Goal: Transaction & Acquisition: Purchase product/service

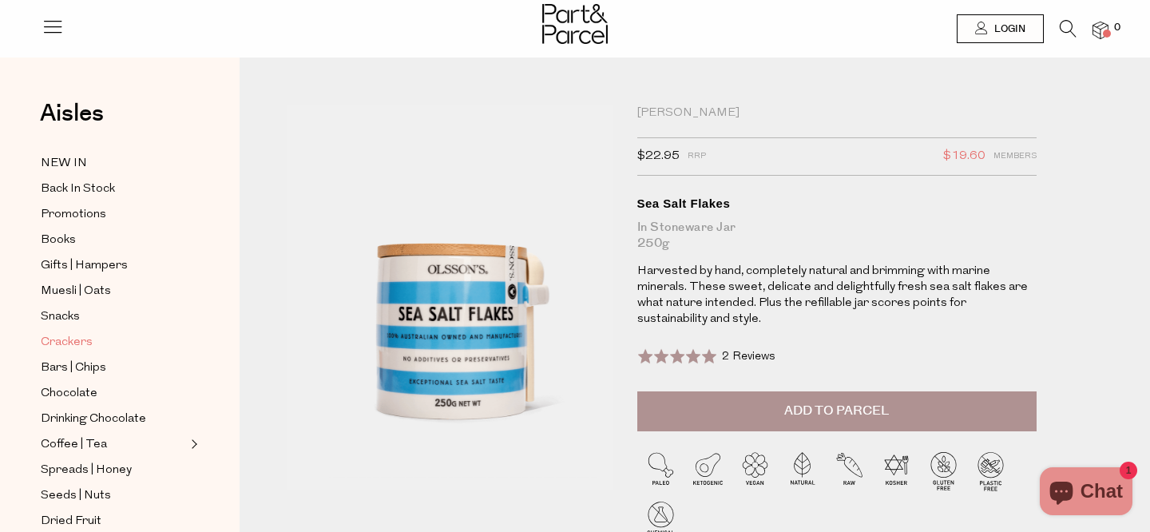
click at [113, 340] on link "Crackers" at bounding box center [113, 342] width 145 height 20
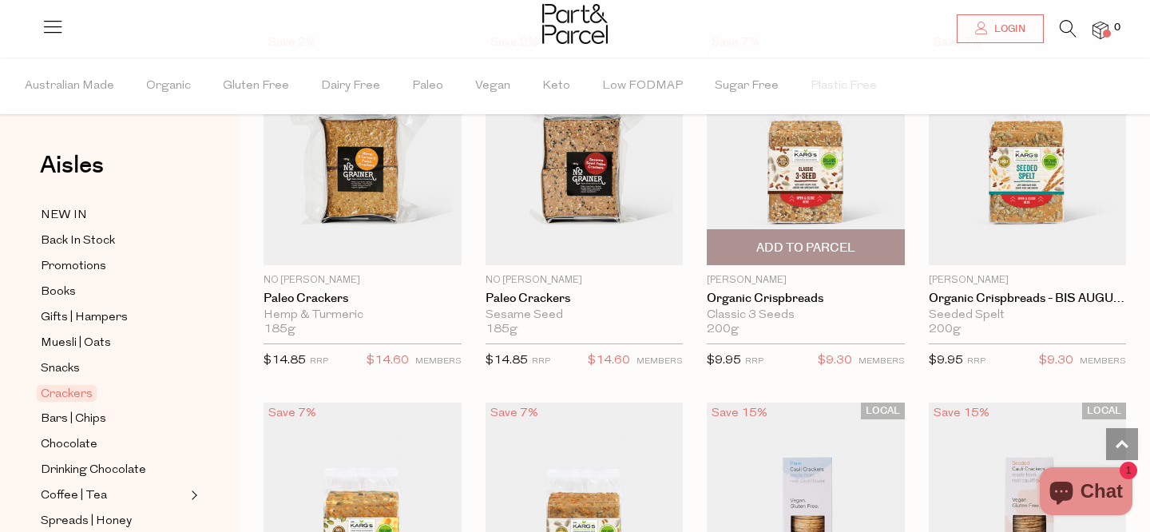
scroll to position [2403, 0]
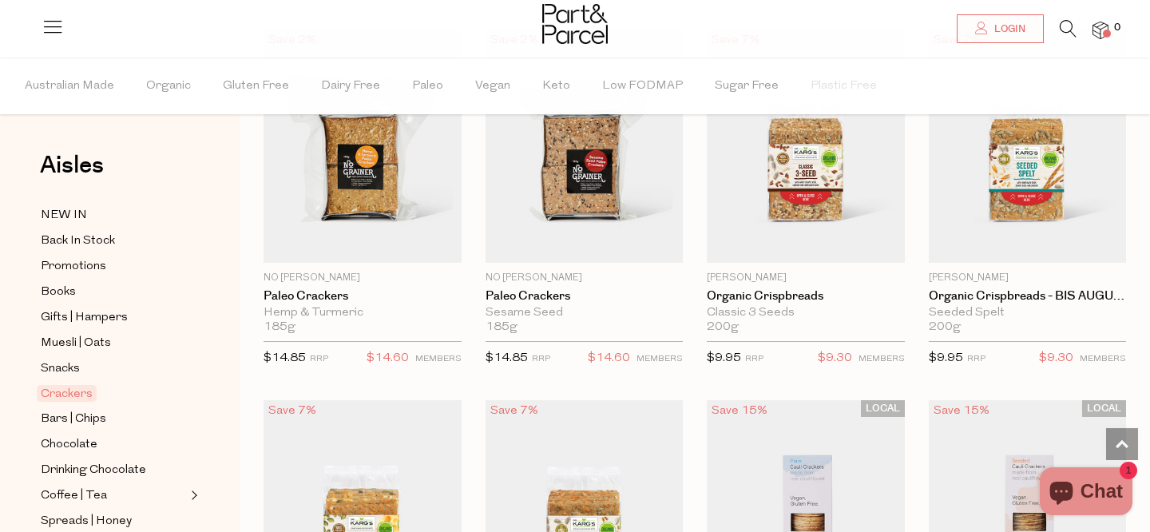
click at [1060, 20] on icon at bounding box center [1068, 29] width 17 height 18
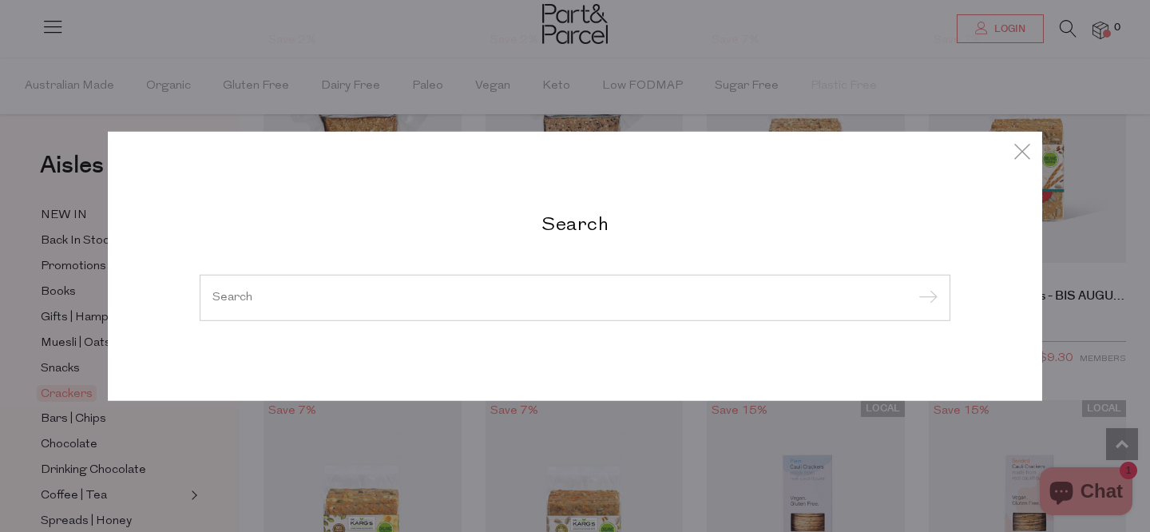
type input "h"
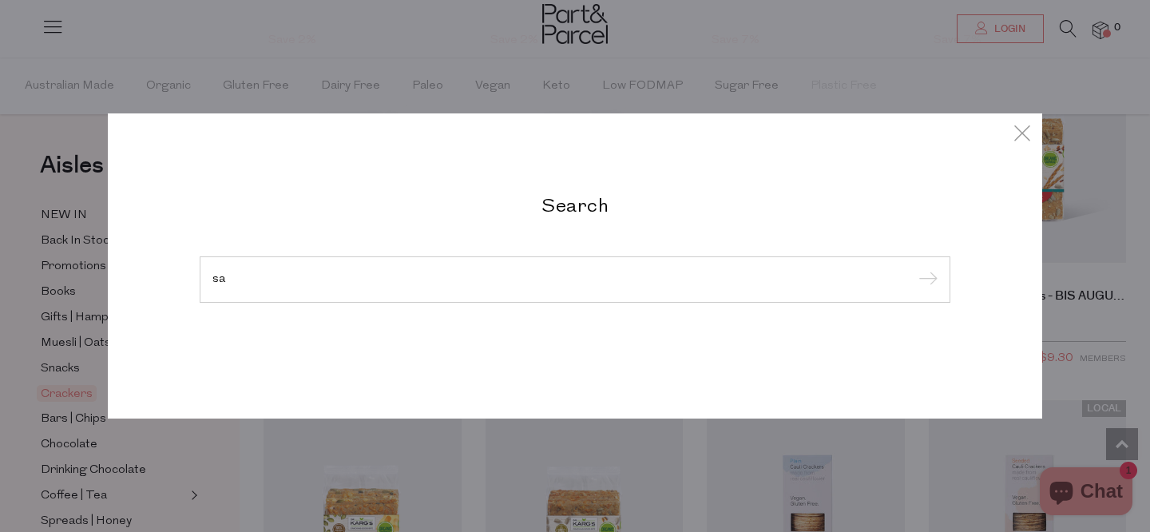
type input "s"
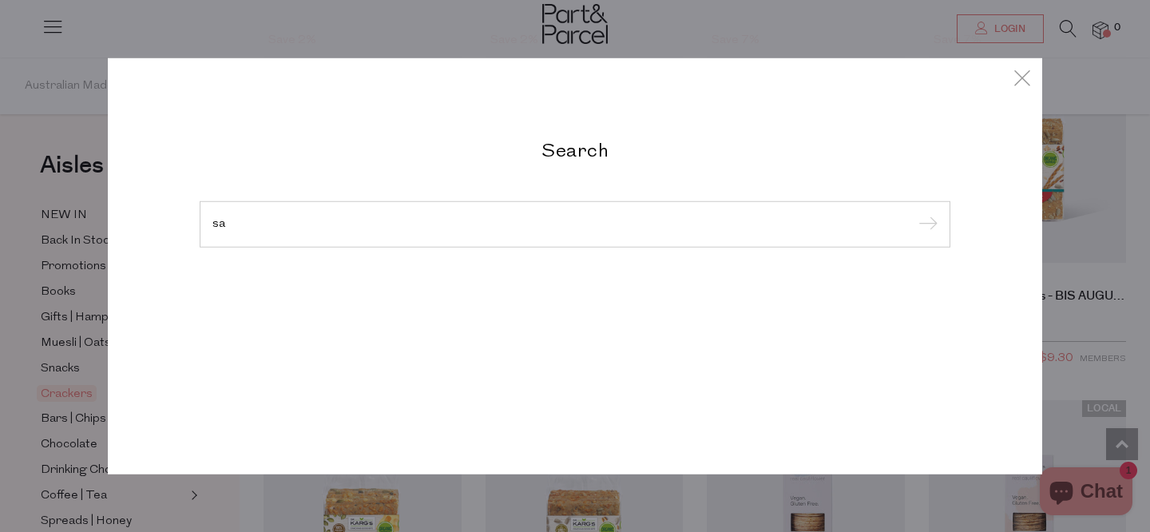
type input "s"
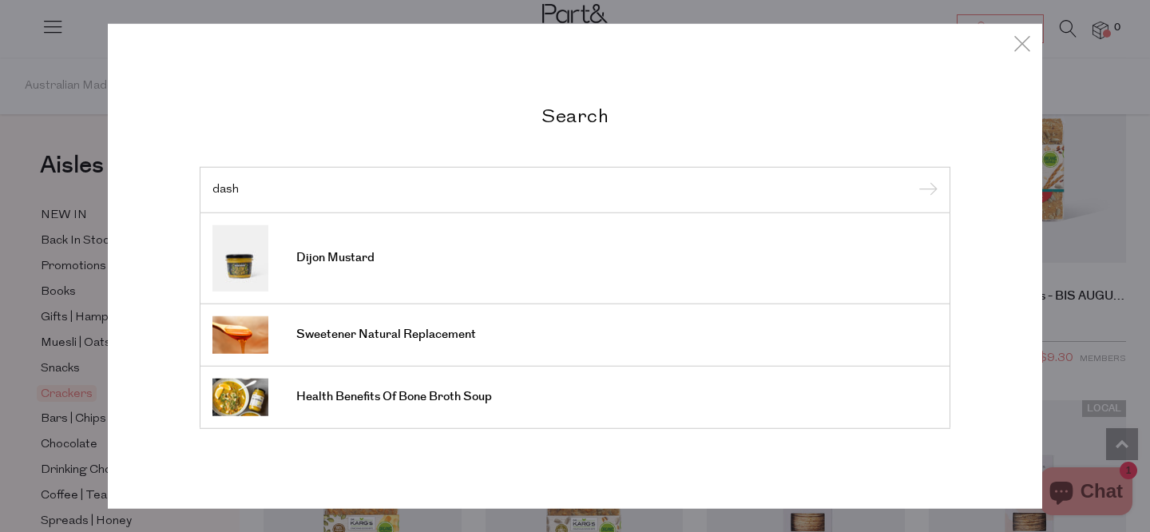
type input "dash"
click at [1073, 77] on div "Search dash Dijon Mustard Sweetener Natural Replacement Health Benefits Of Bone…" at bounding box center [575, 266] width 1150 height 532
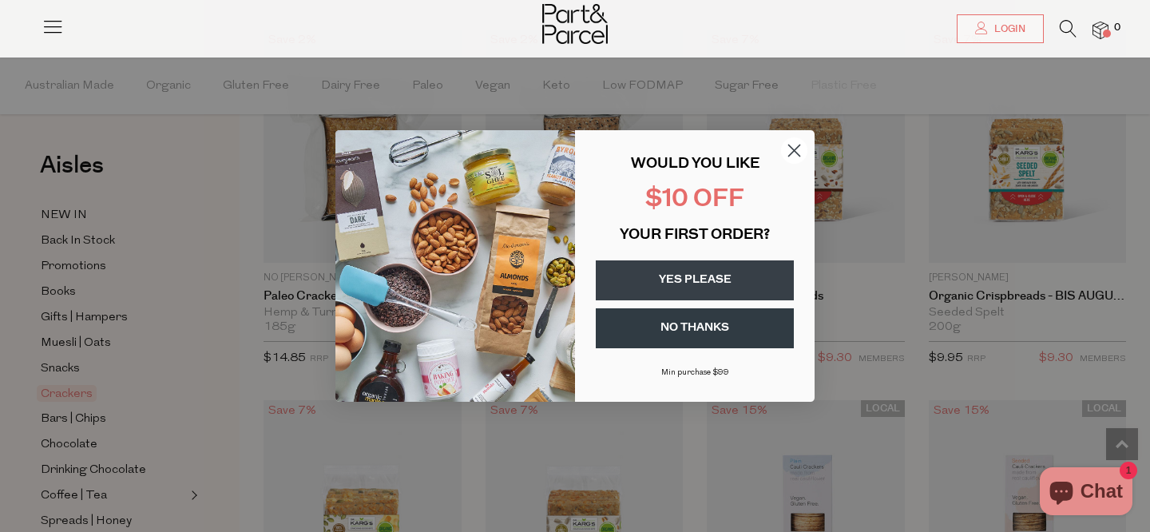
click at [791, 149] on circle "Close dialog" at bounding box center [794, 150] width 26 height 26
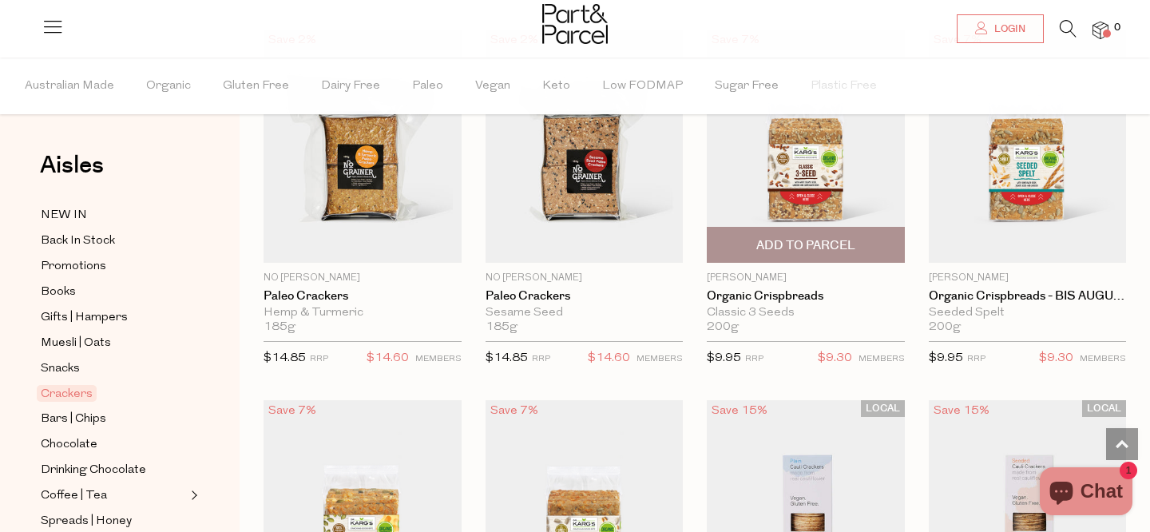
click at [824, 237] on span "Add To Parcel" at bounding box center [806, 245] width 99 height 17
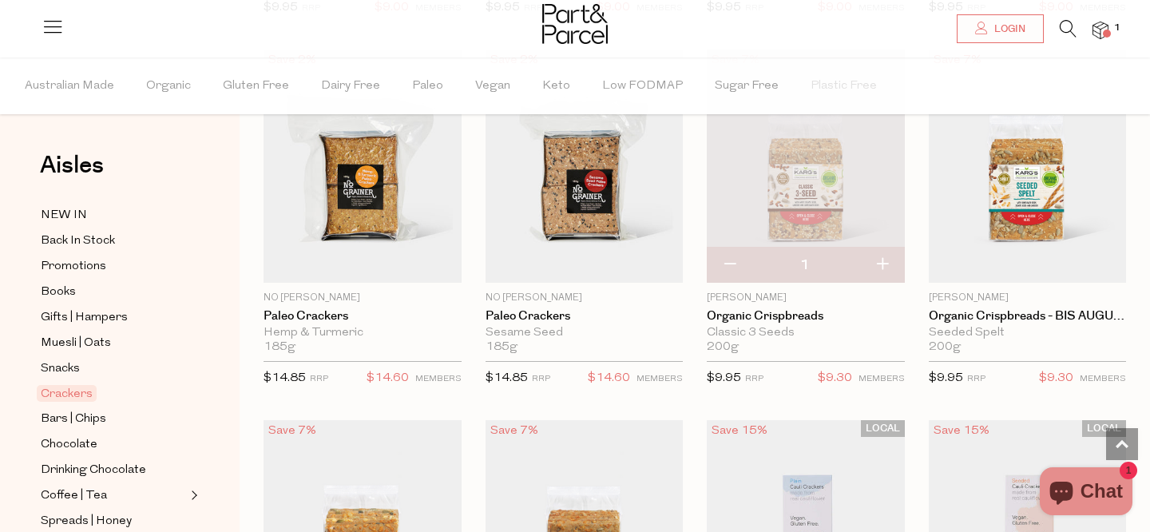
scroll to position [2369, 0]
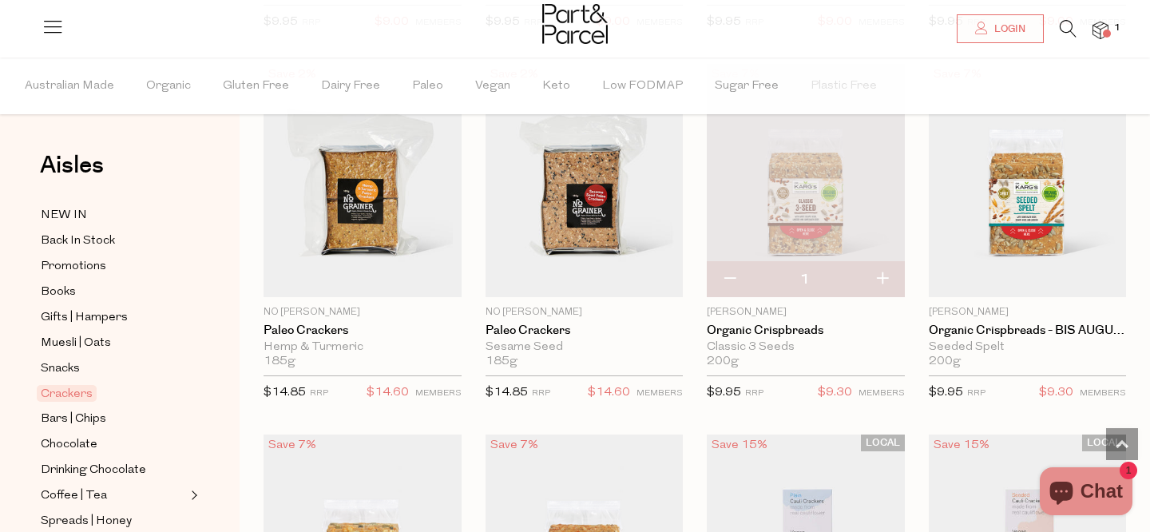
click at [890, 282] on button "button" at bounding box center [883, 279] width 46 height 35
type input "2"
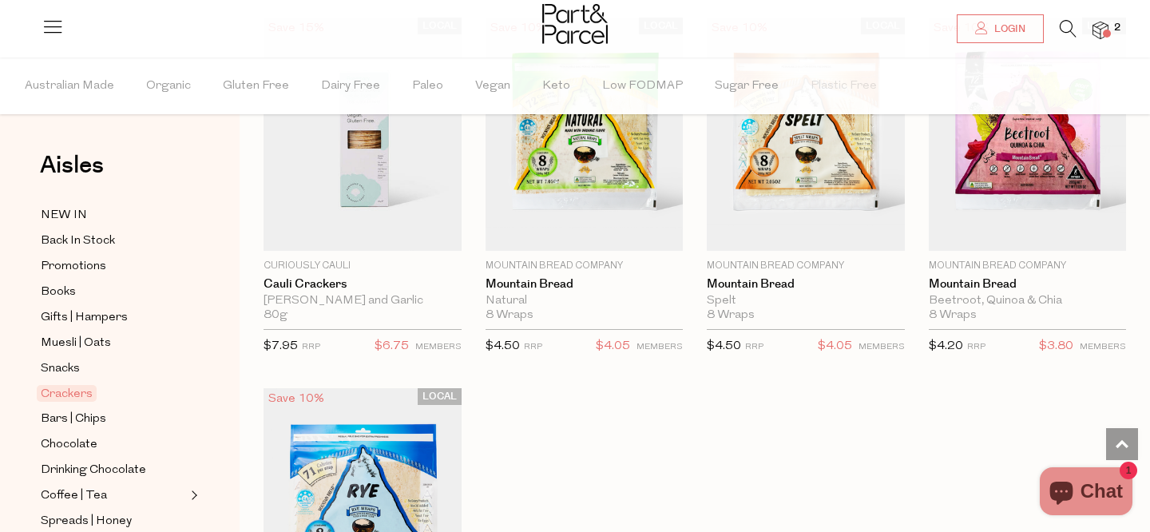
scroll to position [3163, 0]
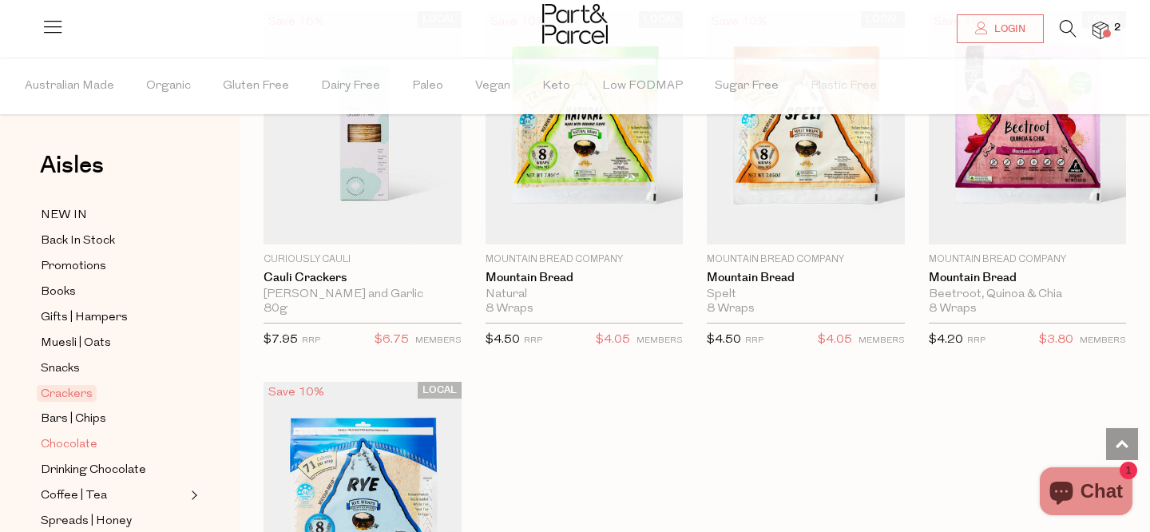
click at [81, 449] on span "Chocolate" at bounding box center [69, 444] width 57 height 19
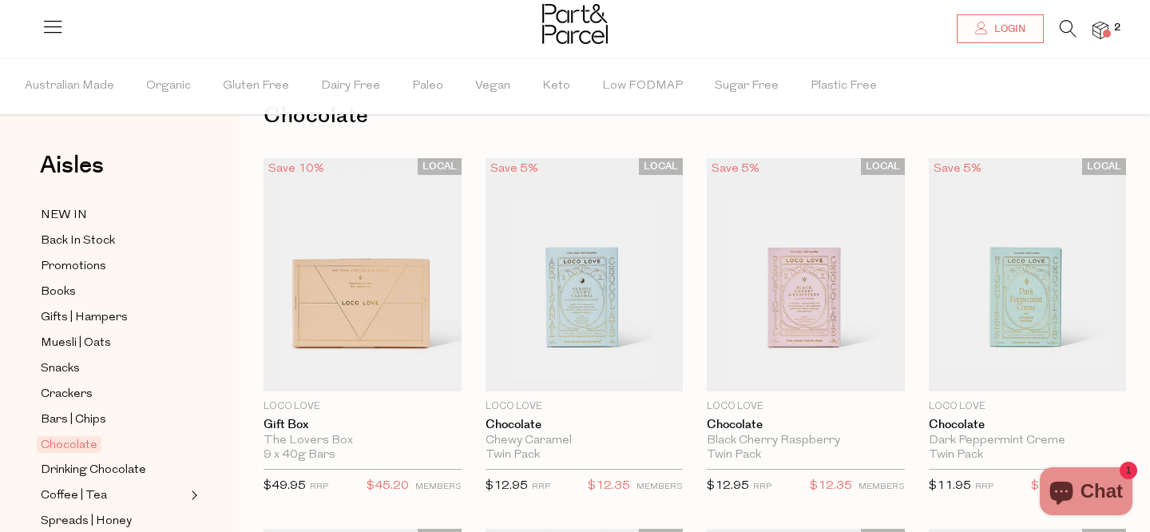
scroll to position [58, 0]
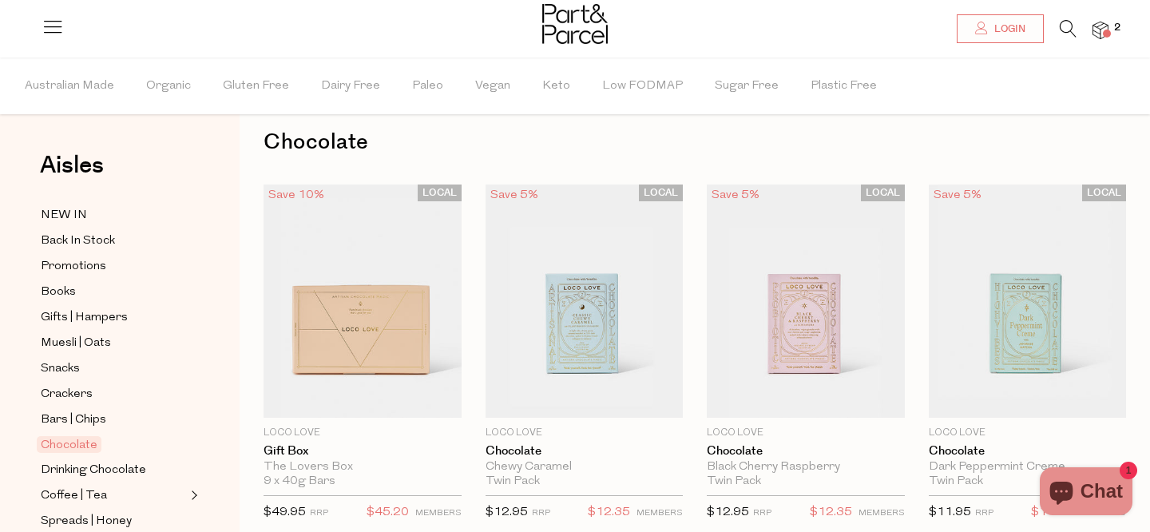
scroll to position [27, 0]
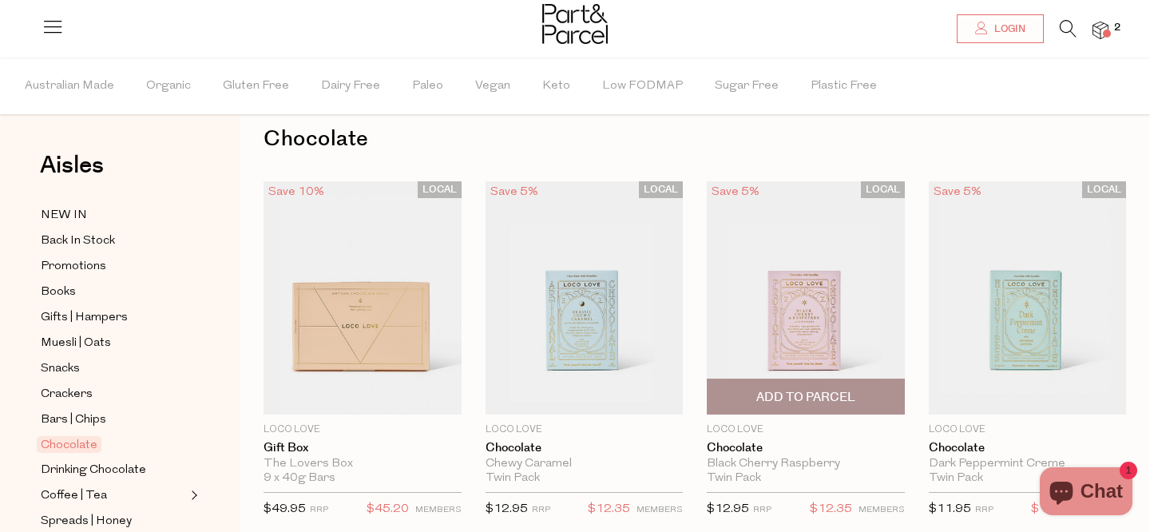
click at [765, 328] on img at bounding box center [806, 297] width 198 height 233
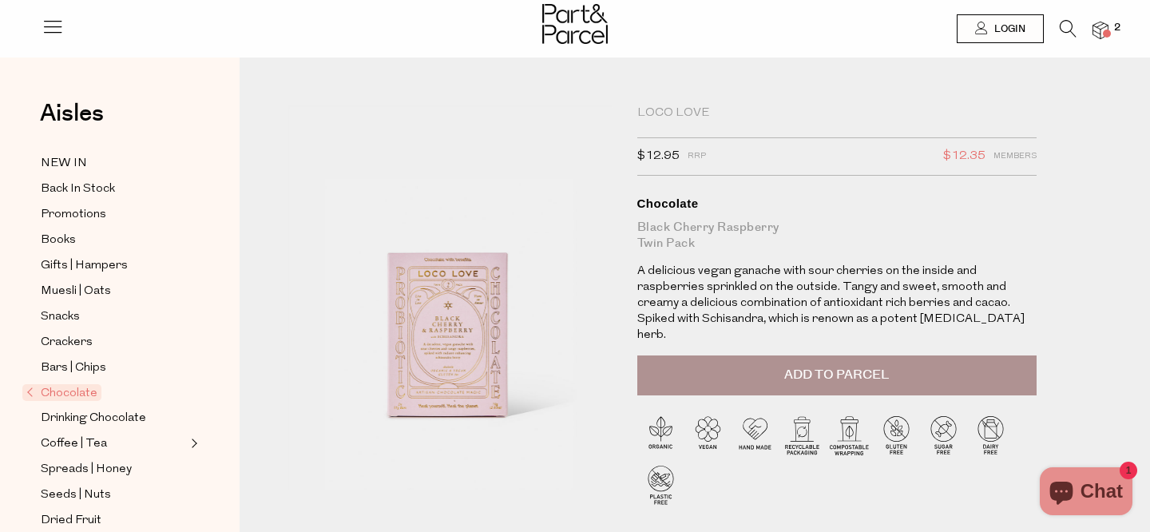
click at [764, 356] on button "Add to Parcel" at bounding box center [837, 376] width 399 height 40
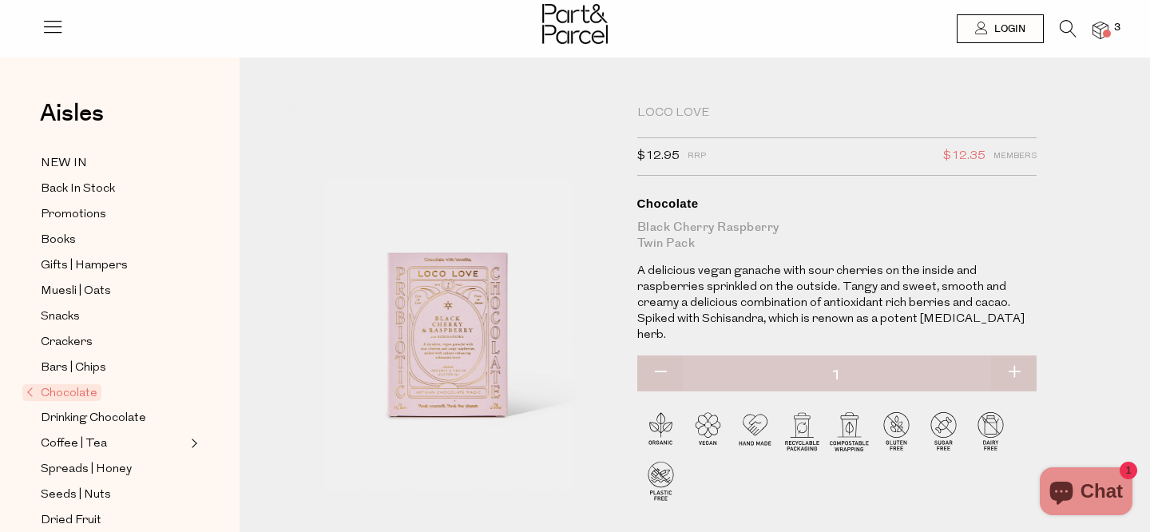
click at [594, 26] on img at bounding box center [575, 24] width 66 height 40
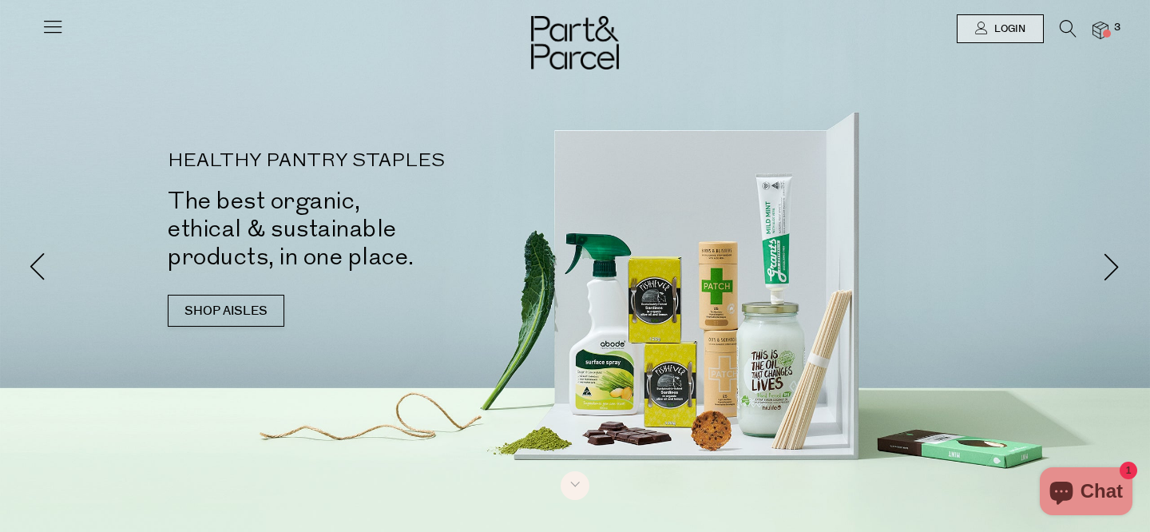
click at [1059, 24] on li at bounding box center [1060, 32] width 33 height 25
click at [1069, 27] on icon at bounding box center [1068, 29] width 17 height 18
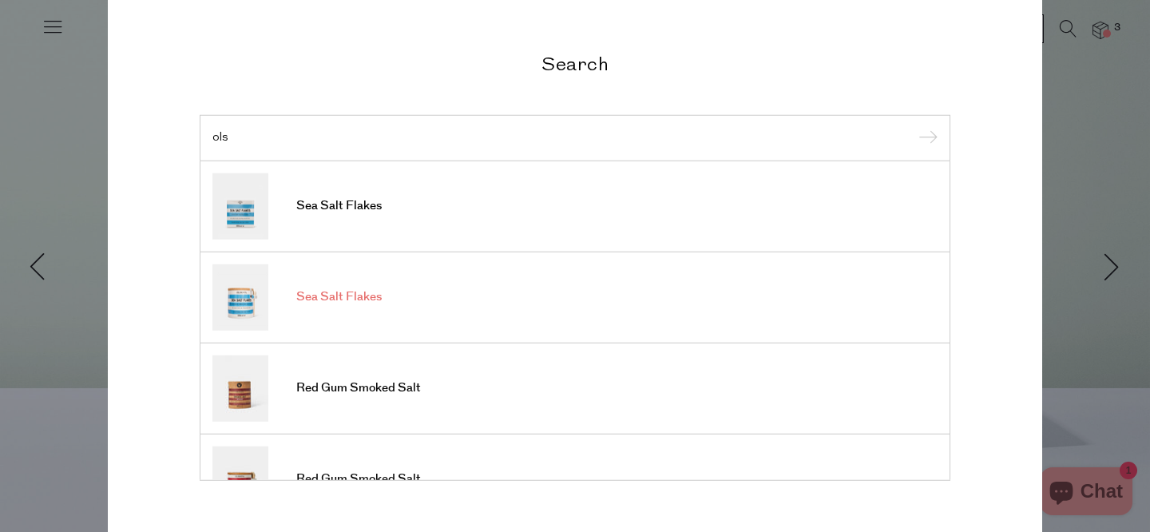
type input "ols"
click at [424, 310] on link "Sea Salt Flakes" at bounding box center [575, 297] width 725 height 66
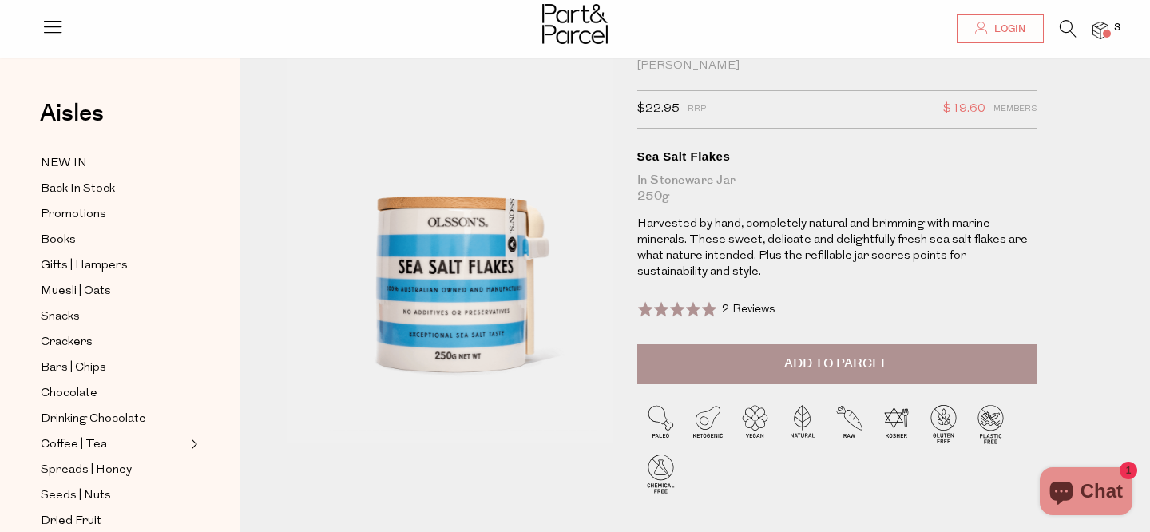
scroll to position [44, 0]
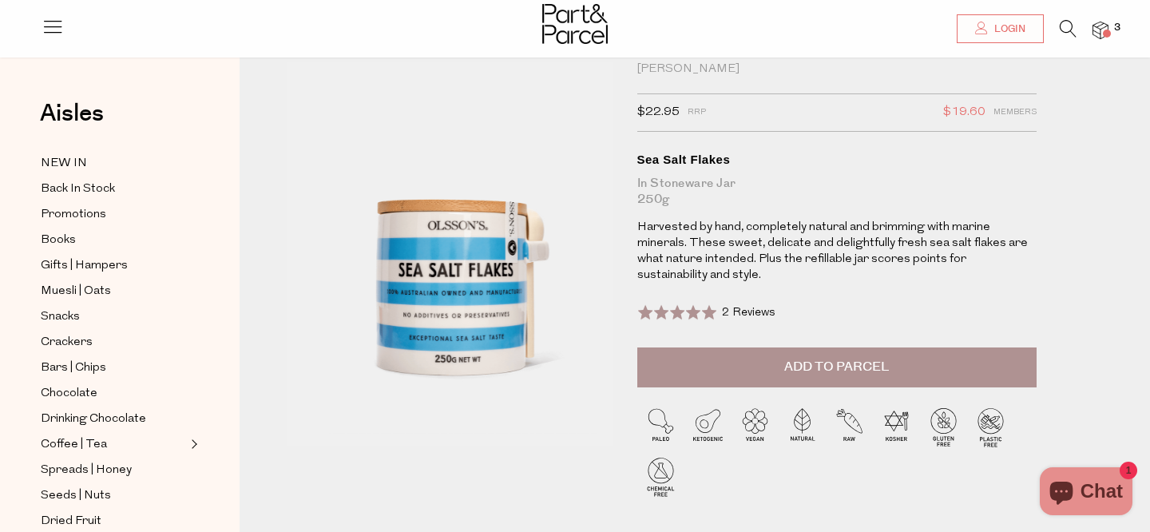
click at [777, 359] on button "Add to Parcel" at bounding box center [837, 368] width 399 height 40
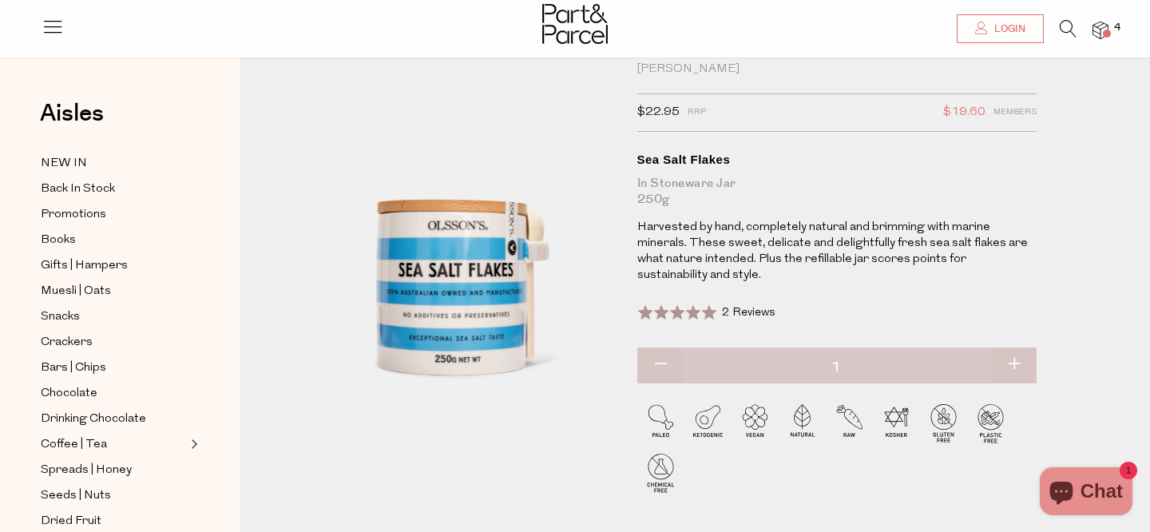
scroll to position [0, 0]
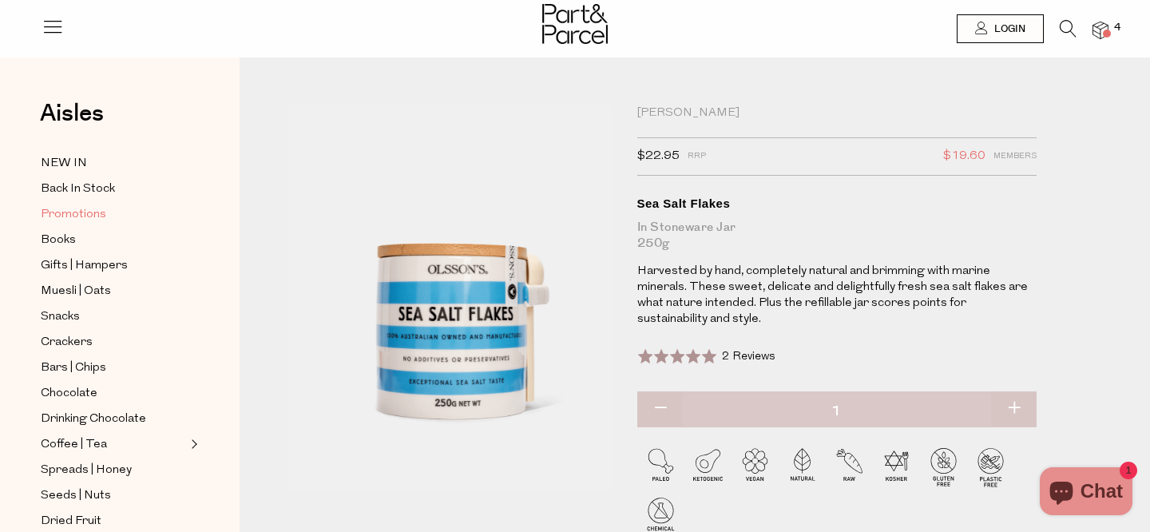
click at [85, 211] on span "Promotions" at bounding box center [74, 214] width 66 height 19
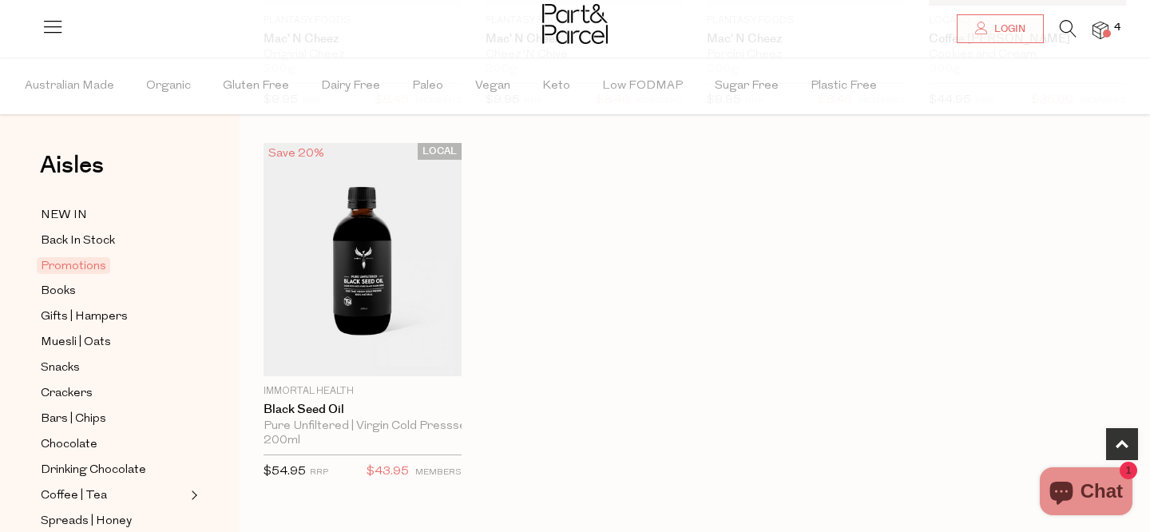
scroll to position [1110, 0]
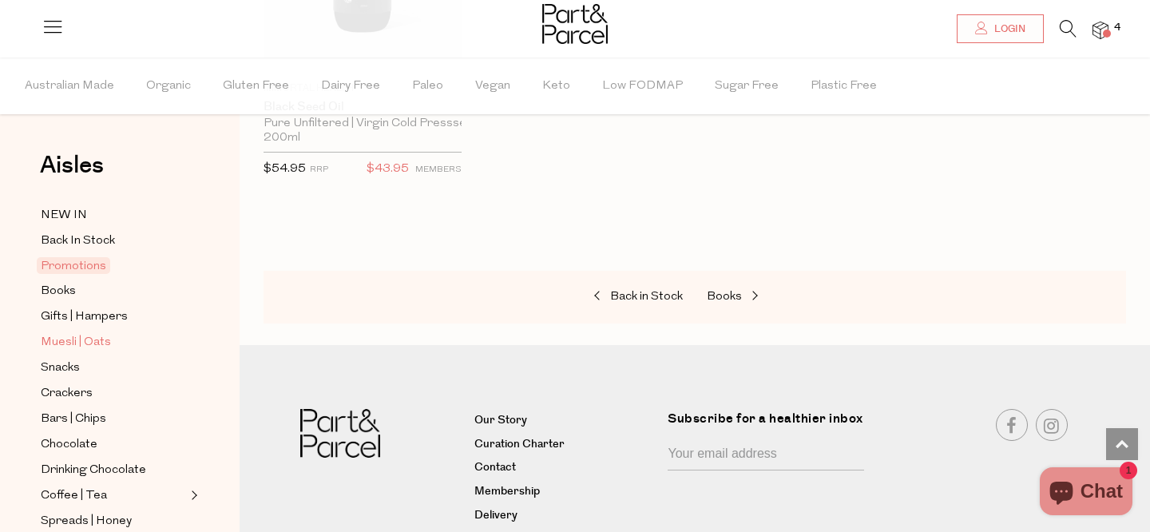
click at [70, 343] on span "Muesli | Oats" at bounding box center [76, 342] width 70 height 19
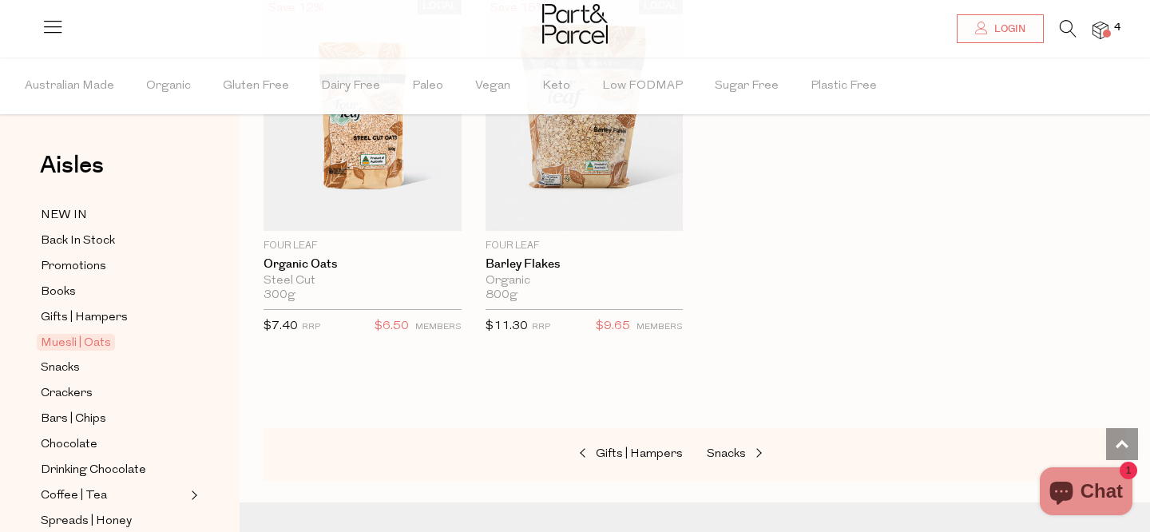
scroll to position [4780, 0]
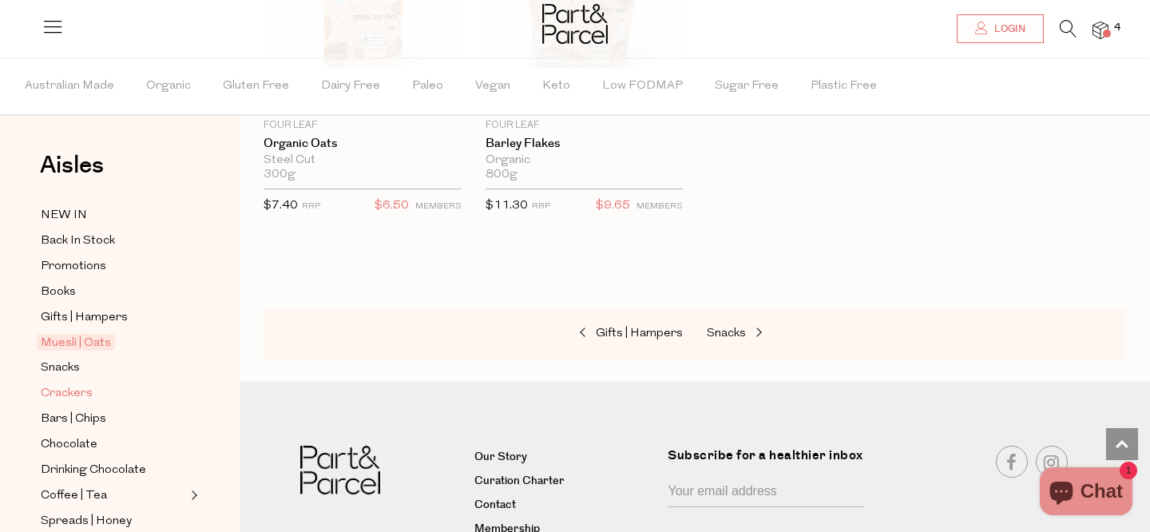
click at [78, 386] on span "Crackers" at bounding box center [67, 393] width 52 height 19
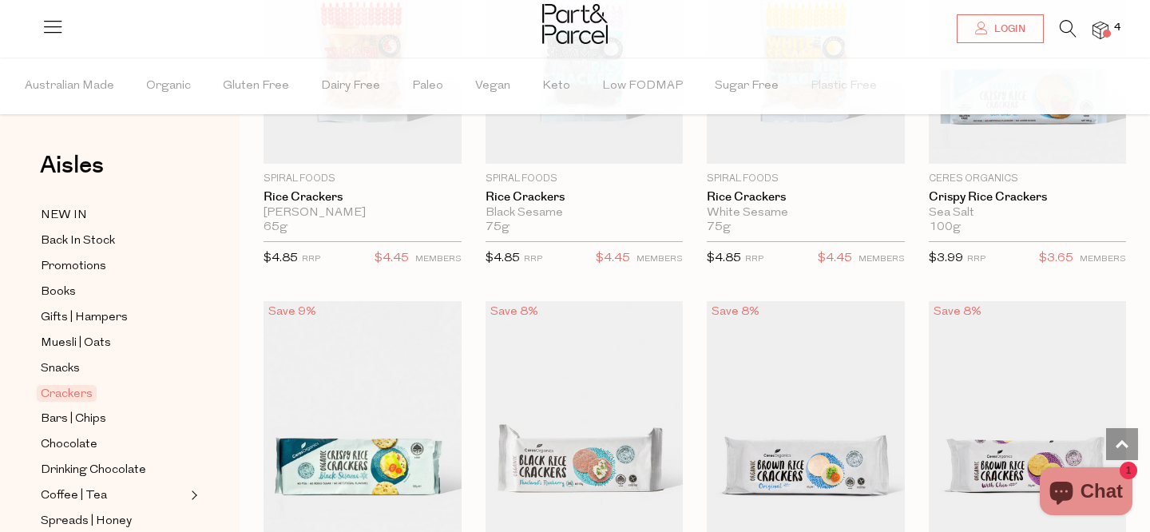
type input "2"
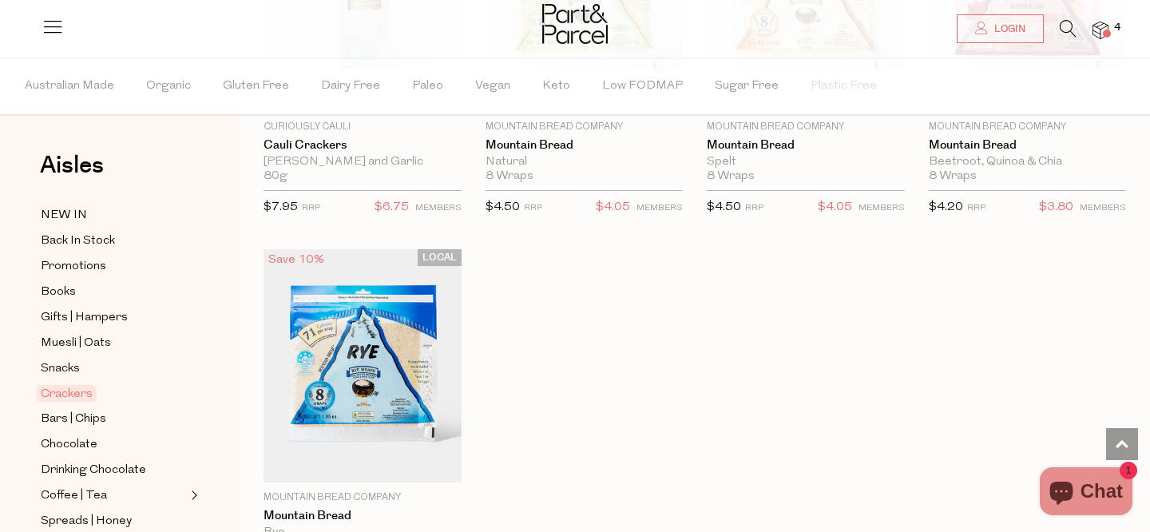
scroll to position [3382, 0]
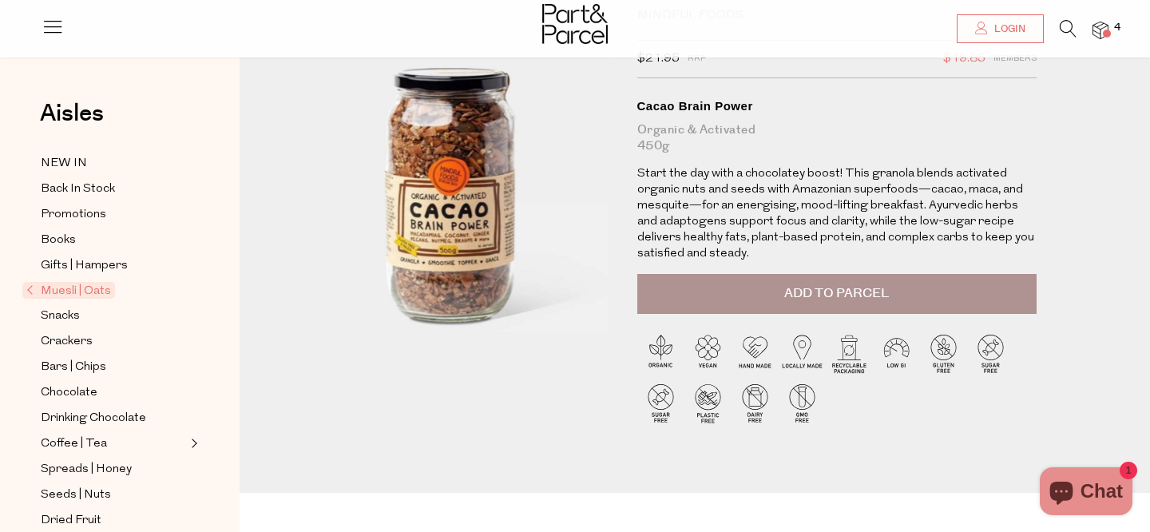
scroll to position [99, 0]
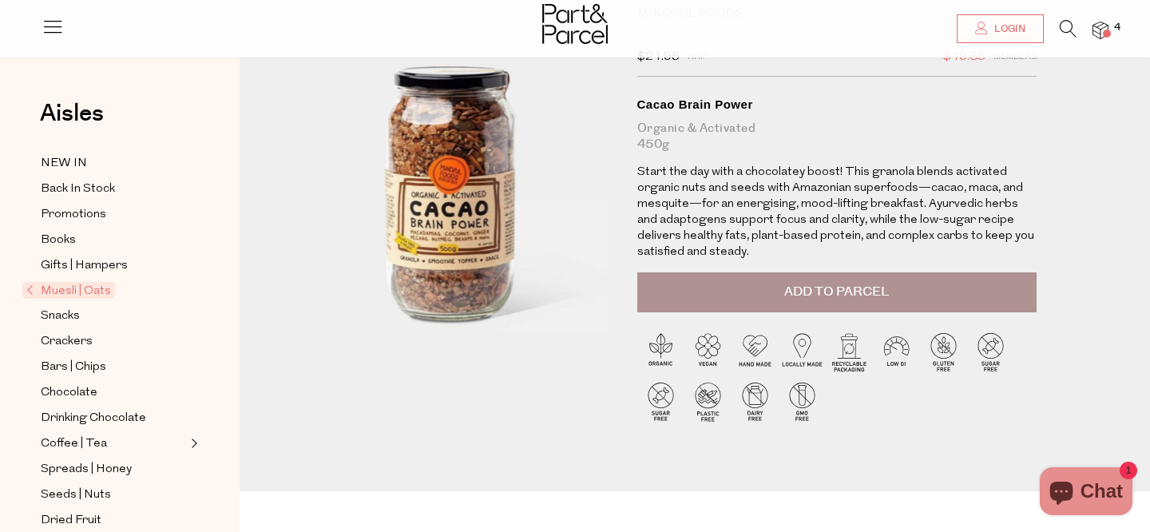
click at [482, 192] on img at bounding box center [425, 249] width 586 height 693
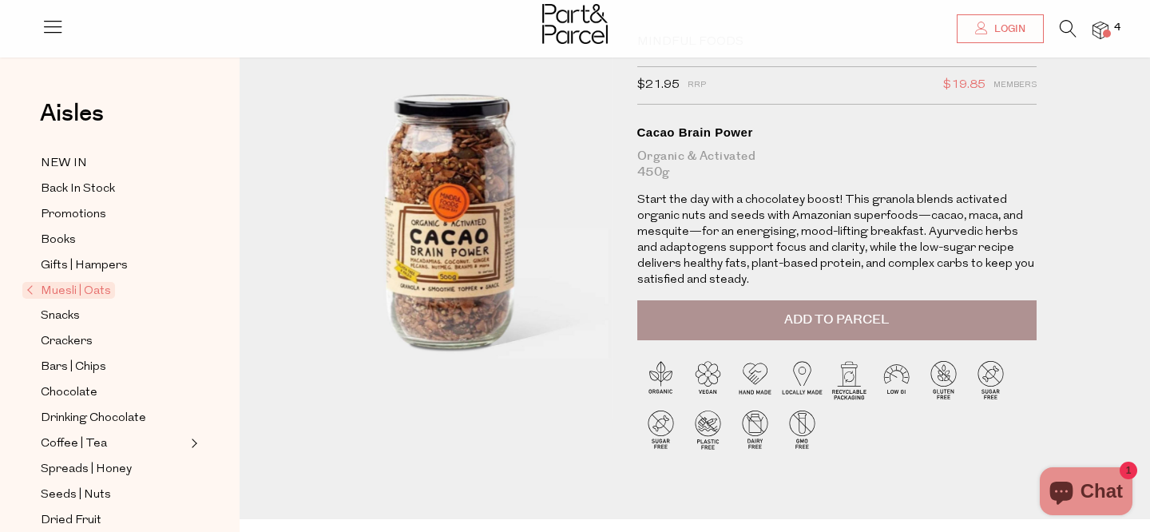
scroll to position [0, 0]
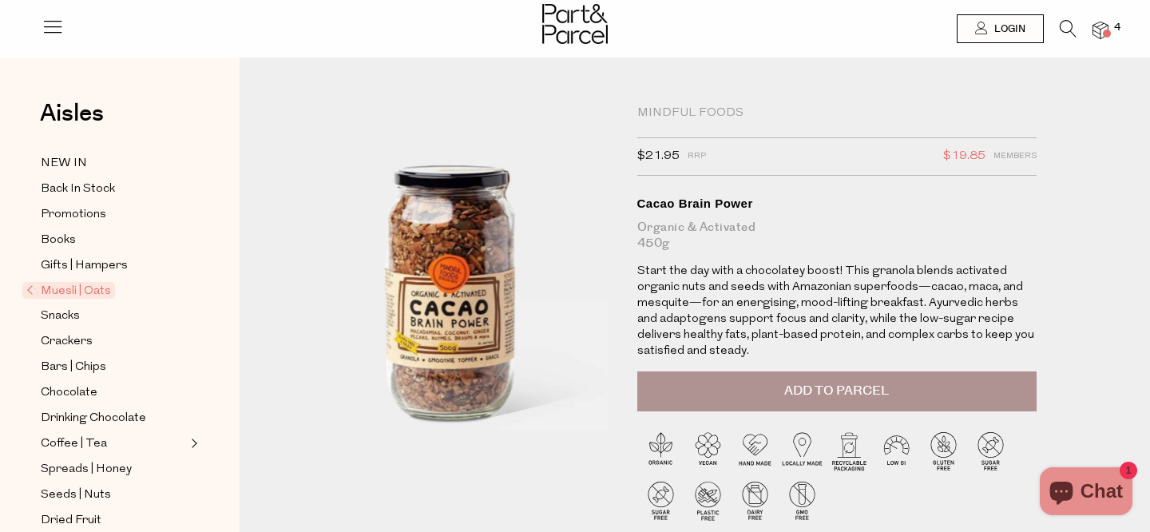
click at [1102, 34] on img at bounding box center [1101, 31] width 16 height 18
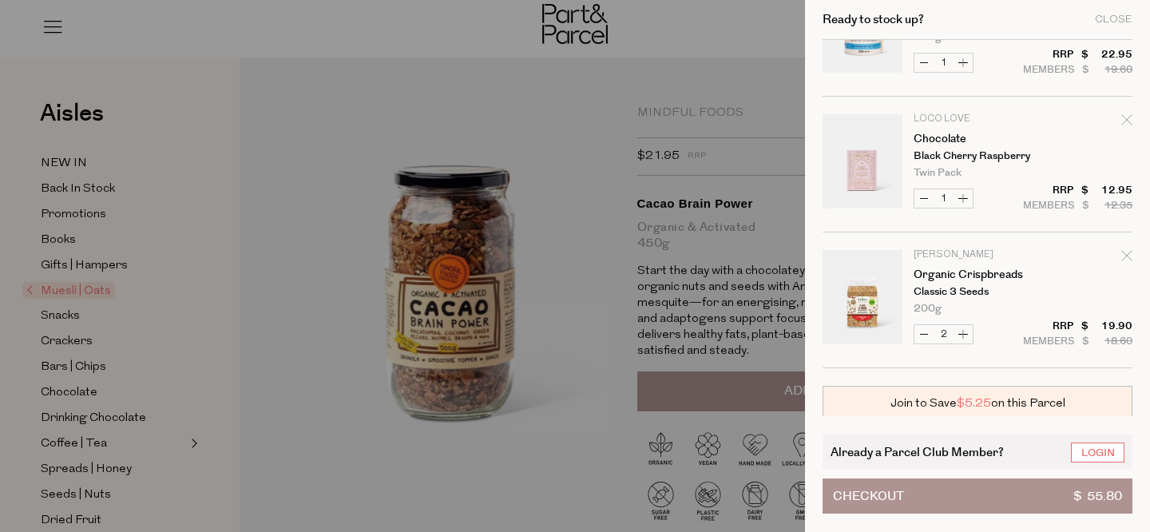
scroll to position [170, 0]
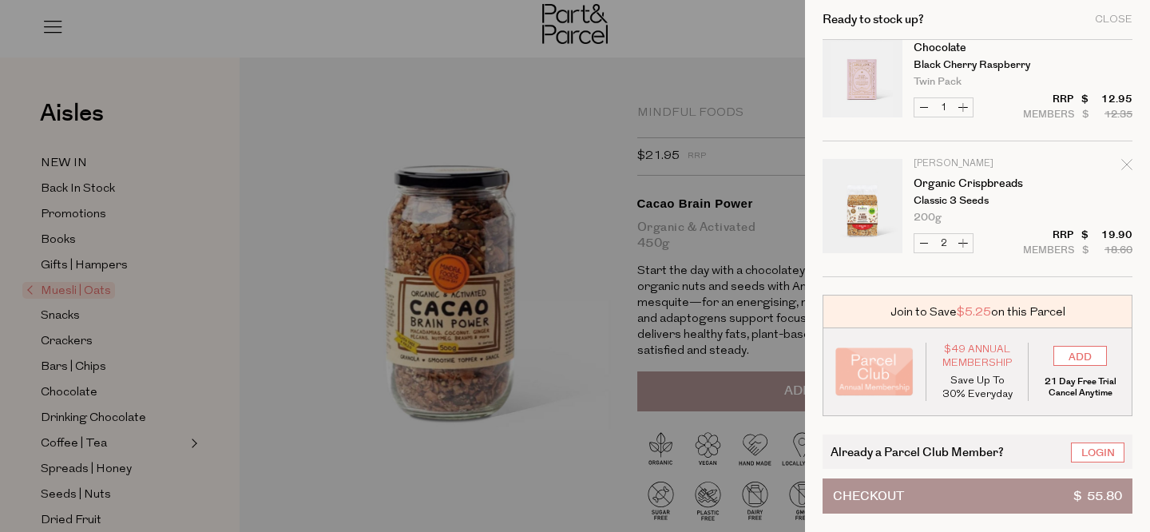
click at [746, 231] on div at bounding box center [575, 266] width 1150 height 532
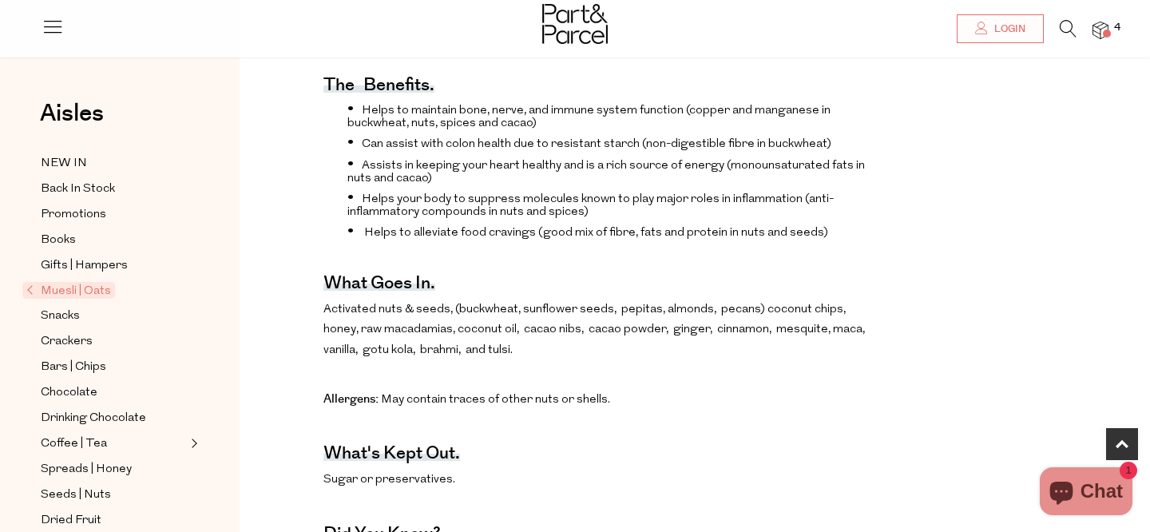
scroll to position [601, 0]
